Goal: Task Accomplishment & Management: Complete application form

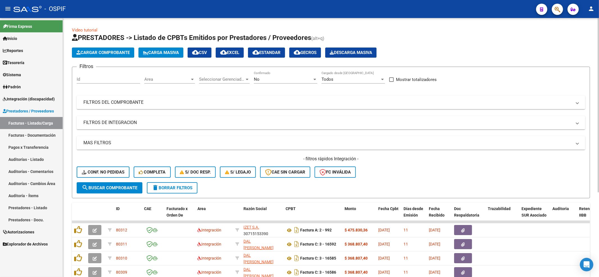
click at [122, 182] on button "search Buscar Comprobante" at bounding box center [110, 187] width 66 height 11
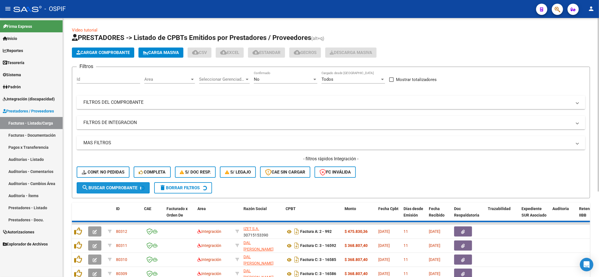
click at [120, 180] on form "Filtros Id Area Area Seleccionar Gerenciador Seleccionar Gerenciador No Confirm…" at bounding box center [331, 132] width 518 height 131
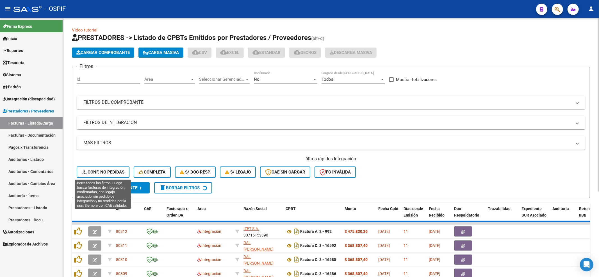
click at [115, 168] on button "Conf. no pedidas" at bounding box center [103, 171] width 53 height 11
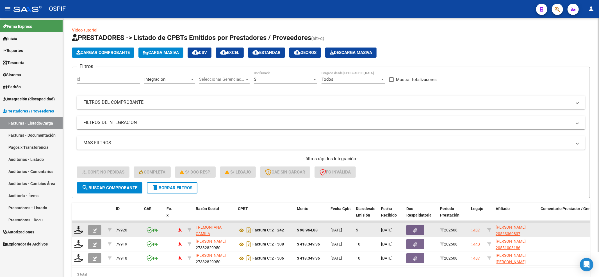
click at [83, 226] on div at bounding box center [79, 230] width 10 height 9
click at [81, 227] on icon at bounding box center [78, 230] width 9 height 8
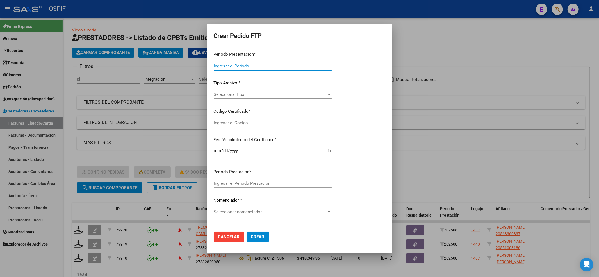
type input "202508"
type input "$ 98.964,88"
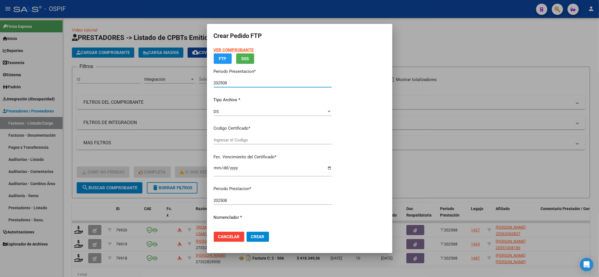
type input "0200056336083-20240614-20290614-BUE-312"
type input "[DATE]"
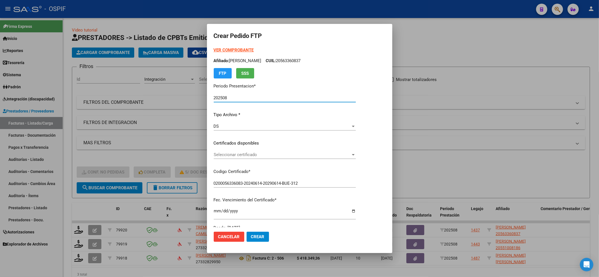
click at [335, 154] on span "Seleccionar certificado" at bounding box center [282, 154] width 137 height 5
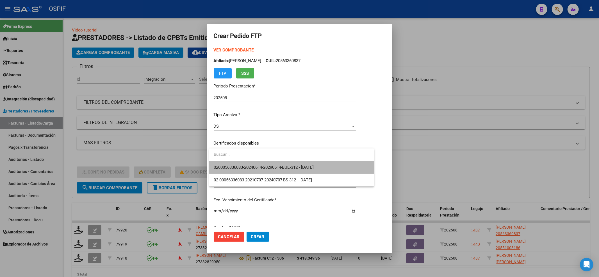
click at [327, 168] on span "0200056336083-20240614-20290614-BUE-312 - [DATE]" at bounding box center [292, 167] width 156 height 13
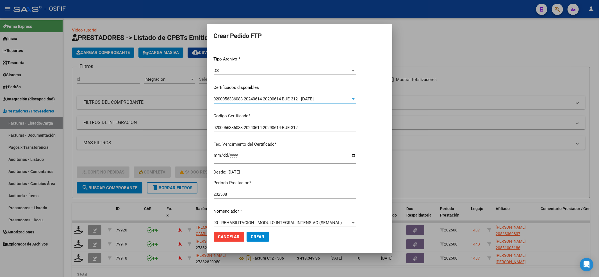
scroll to position [150, 0]
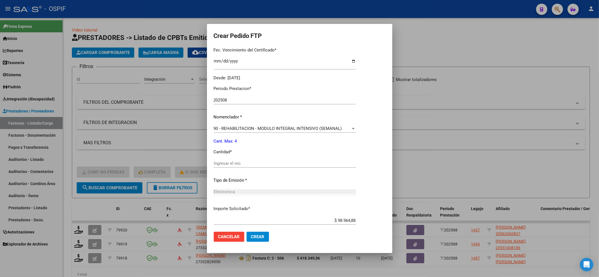
click at [295, 159] on div "Ingresar el nro" at bounding box center [285, 163] width 142 height 8
type input "4"
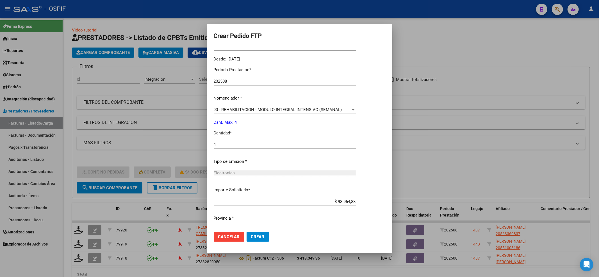
scroll to position [181, 0]
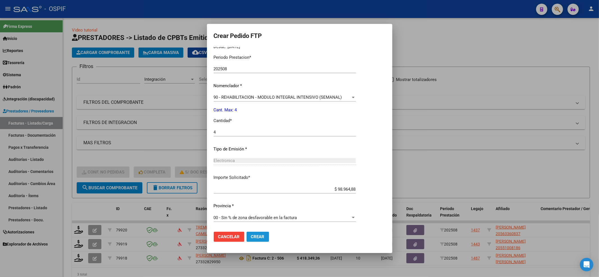
click at [259, 238] on span "Crear" at bounding box center [257, 236] width 13 height 5
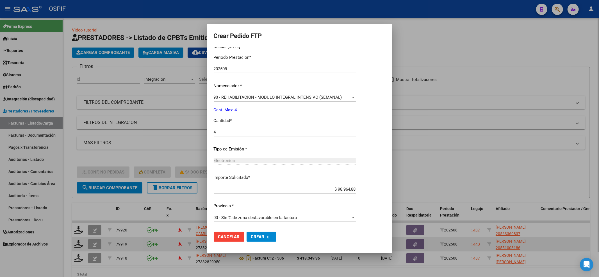
scroll to position [0, 0]
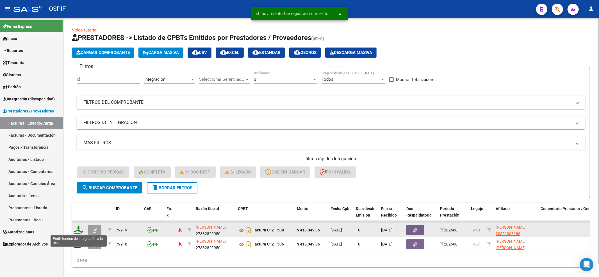
click at [78, 229] on icon at bounding box center [78, 230] width 9 height 8
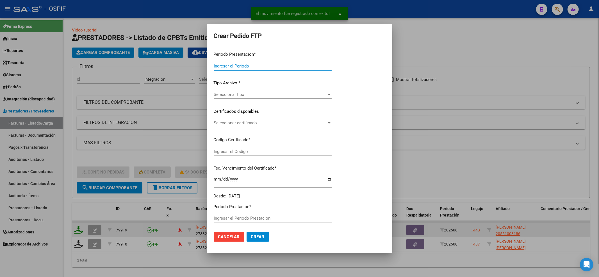
type input "202508"
type input "$ 418.349,36"
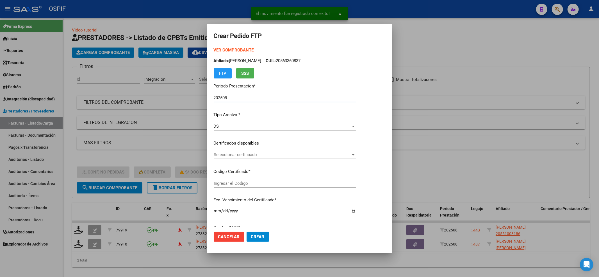
type input "0200055100818-20240220-20290220-bue-427"
type input "[DATE]"
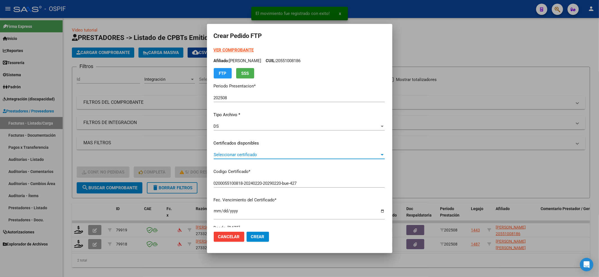
click at [241, 155] on span "Seleccionar certificado" at bounding box center [297, 154] width 166 height 5
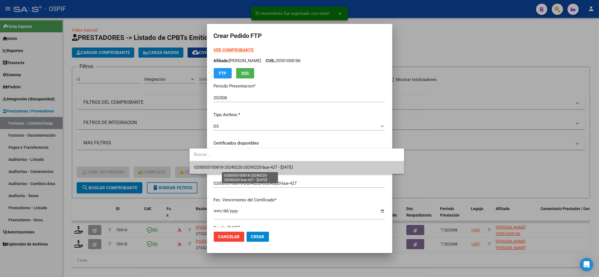
click at [237, 167] on span "0200055100818-20240220-20290220-bue-427 - [DATE]" at bounding box center [243, 167] width 99 height 5
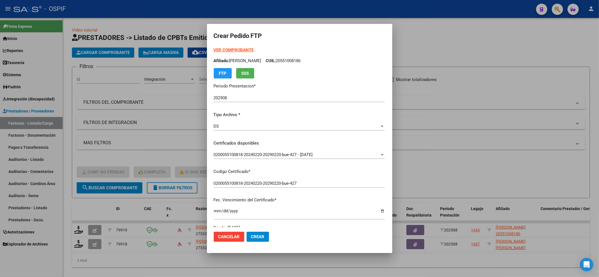
click at [214, 49] on strong "VER COMPROBANTE" at bounding box center [234, 49] width 40 height 5
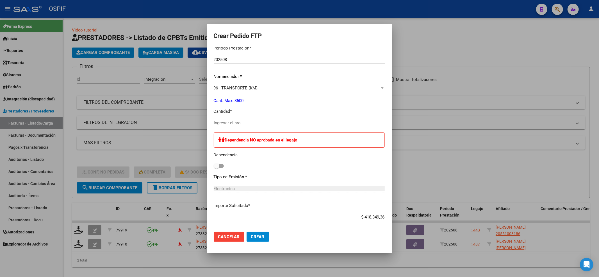
scroll to position [187, 0]
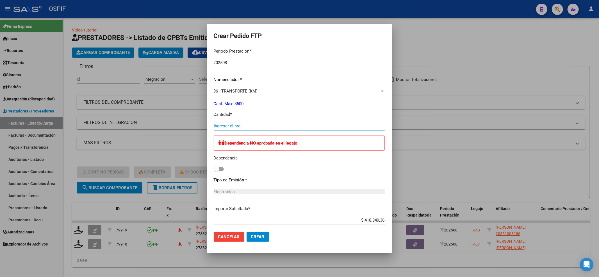
click at [218, 125] on input "Ingresar el nro" at bounding box center [299, 125] width 171 height 5
type input "572"
click at [214, 167] on span at bounding box center [219, 169] width 10 height 4
click at [216, 171] on input "checkbox" at bounding box center [216, 171] width 0 height 0
checkbox input "true"
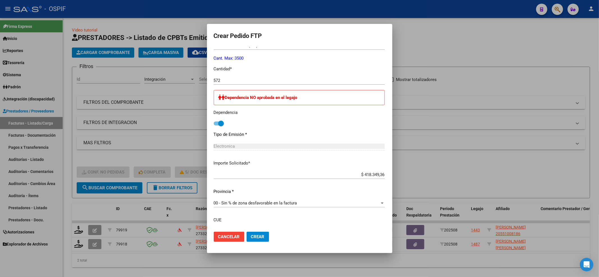
scroll to position [275, 0]
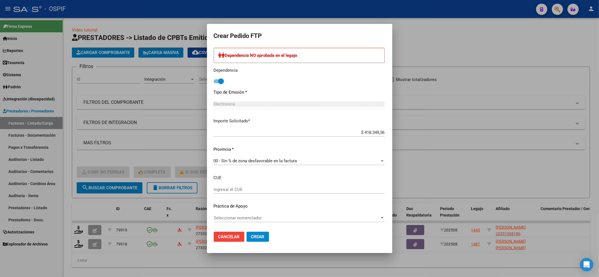
click at [219, 218] on span "Seleccionar nomenclador" at bounding box center [297, 217] width 166 height 5
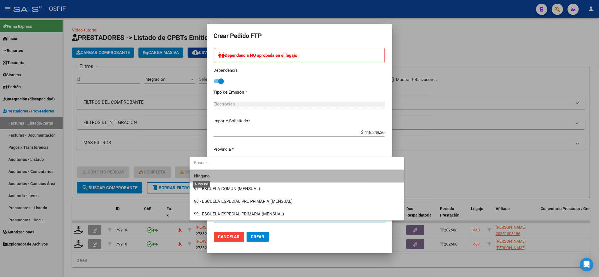
click at [208, 176] on span "Ninguno" at bounding box center [202, 175] width 16 height 5
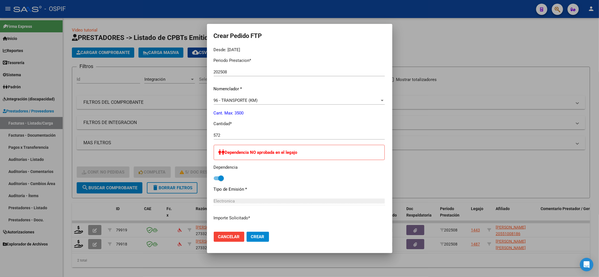
scroll to position [162, 0]
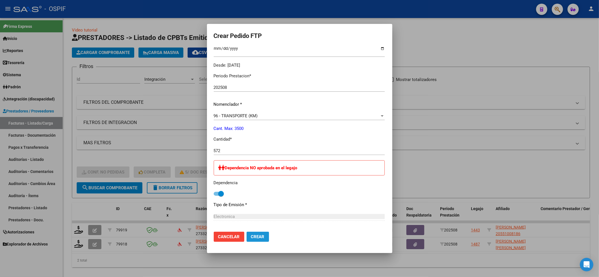
click at [251, 234] on span "Crear" at bounding box center [257, 236] width 13 height 5
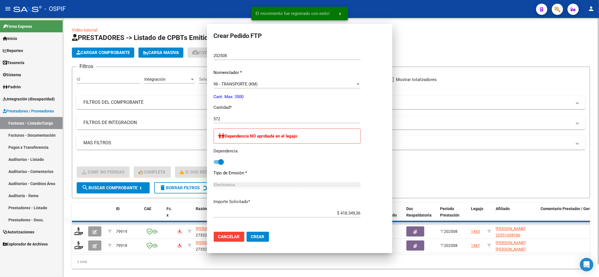
scroll to position [131, 0]
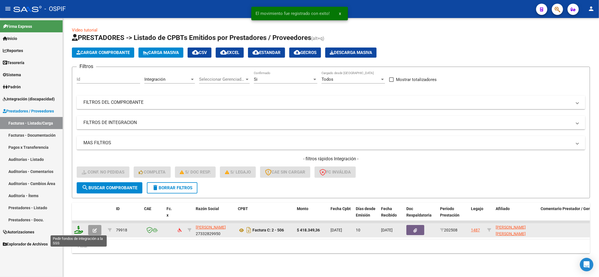
click at [80, 229] on icon at bounding box center [78, 230] width 9 height 8
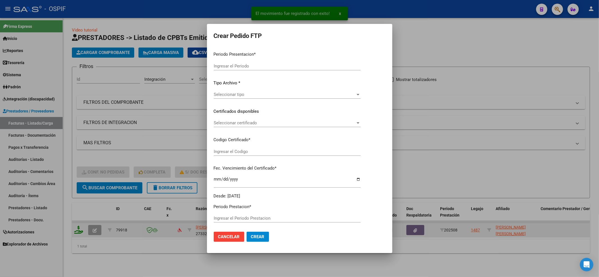
type input "202508"
type input "$ 418.349,36"
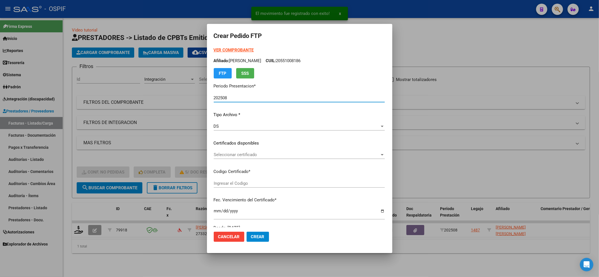
type input "0200055100817-20240220-20290220-BUE-427"
type input "[DATE]"
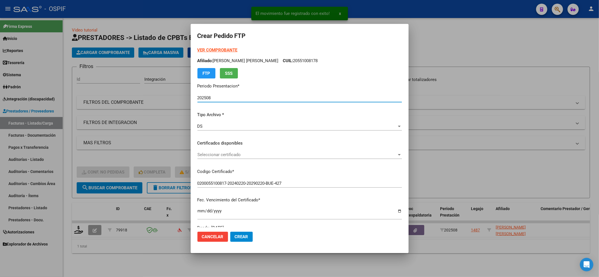
click at [226, 157] on span "Seleccionar certificado" at bounding box center [296, 154] width 199 height 5
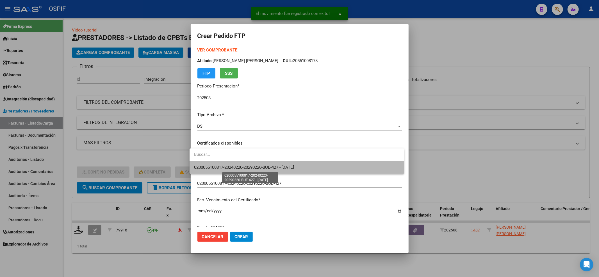
click at [220, 167] on span "0200055100817-20240220-20290220-BUE-427 - [DATE]" at bounding box center [244, 167] width 100 height 5
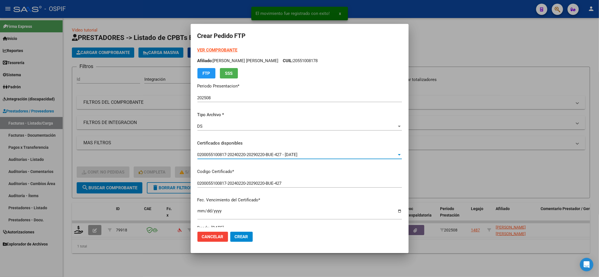
click at [213, 46] on form "Crear Pedido FTP VER COMPROBANTE ARCA Padrón Afiliado: [PERSON_NAME] [PERSON_NA…" at bounding box center [299, 138] width 204 height 215
click at [209, 48] on strong "VER COMPROBANTE" at bounding box center [217, 49] width 40 height 5
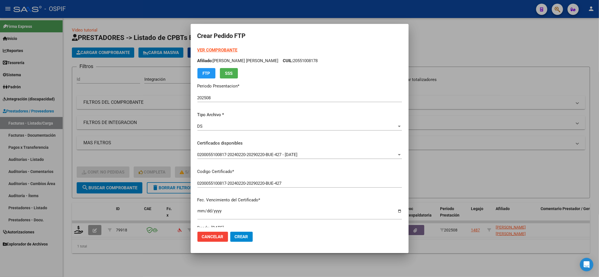
scroll to position [187, 0]
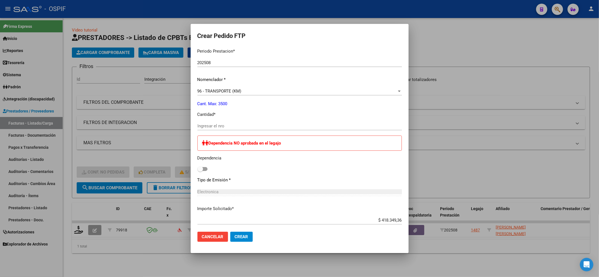
click at [208, 121] on div "Periodo Prestacion * 202508 Ingresar el Periodo Prestacion Nomenclador * 96 - T…" at bounding box center [299, 179] width 204 height 271
click at [207, 125] on input "Ingresar el nro" at bounding box center [299, 125] width 204 height 5
type input "572"
drag, startPoint x: 212, startPoint y: 163, endPoint x: 203, endPoint y: 166, distance: 8.5
click at [211, 163] on div "Dependencia NO aprobada en el legajo Dependencia" at bounding box center [299, 153] width 204 height 37
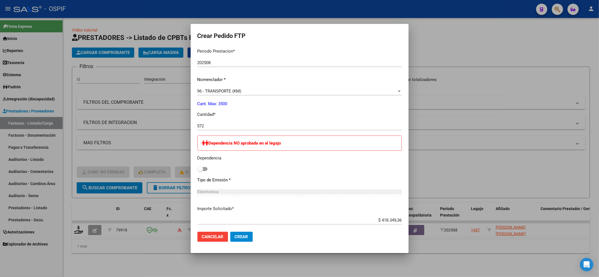
click at [202, 165] on label at bounding box center [202, 168] width 10 height 7
click at [200, 171] on input "checkbox" at bounding box center [200, 171] width 0 height 0
checkbox input "true"
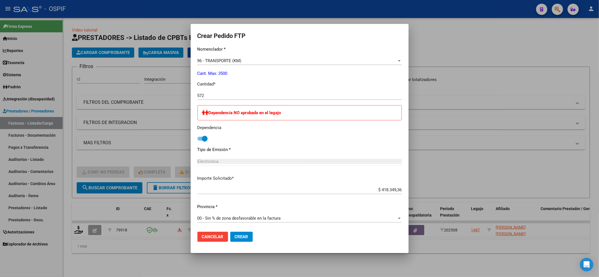
scroll to position [275, 0]
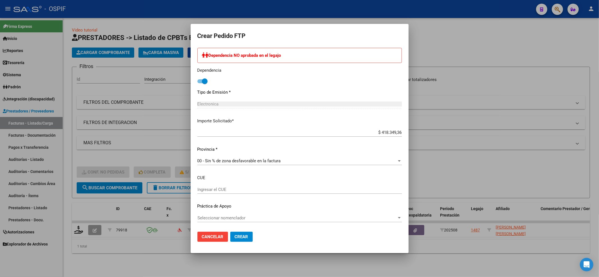
click at [215, 222] on div "Seleccionar nomenclador Seleccionar nomenclador" at bounding box center [299, 220] width 204 height 14
